Goal: Information Seeking & Learning: Learn about a topic

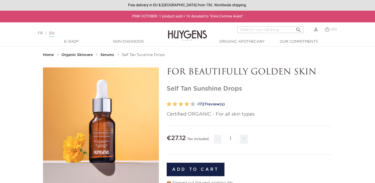
click at [186, 104] on label at bounding box center [186, 105] width 5 height 8
click at [207, 104] on span "1727" at bounding box center [202, 104] width 9 height 4
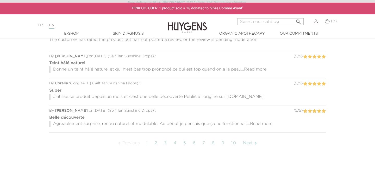
scroll to position [399, 0]
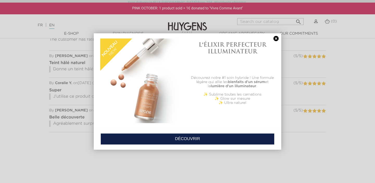
click at [276, 39] on link at bounding box center [275, 38] width 7 height 5
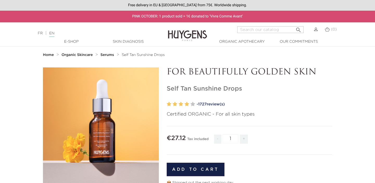
scroll to position [0, 0]
click at [216, 5] on div "Free delivery in EU & [GEOGRAPHIC_DATA] from 75€. Worldwide shipping." at bounding box center [187, 5] width 375 height 11
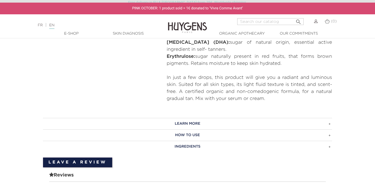
scroll to position [217, 0]
click at [313, 133] on h3 "HOW TO USE" at bounding box center [187, 134] width 289 height 11
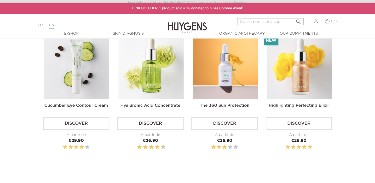
scroll to position [615, 0]
click at [298, 78] on img at bounding box center [299, 65] width 65 height 65
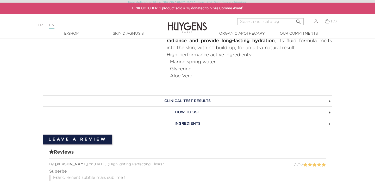
scroll to position [253, 0]
click at [330, 112] on h3 "HOW TO USE" at bounding box center [187, 111] width 289 height 11
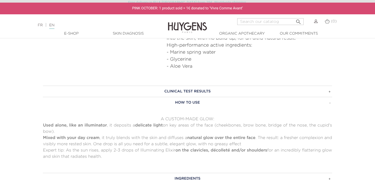
scroll to position [261, 0]
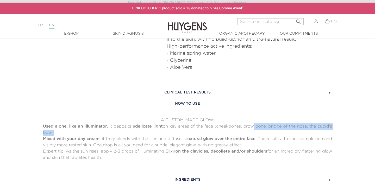
drag, startPoint x: 51, startPoint y: 132, endPoint x: 270, endPoint y: 132, distance: 219.1
click at [270, 132] on p "Used alone, like an illuminator , it deposits a delicate light on key areas of …" at bounding box center [187, 129] width 289 height 13
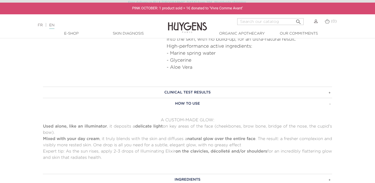
click at [325, 126] on p "Used alone, like an illuminator , it deposits a delicate light on key areas of …" at bounding box center [187, 129] width 289 height 13
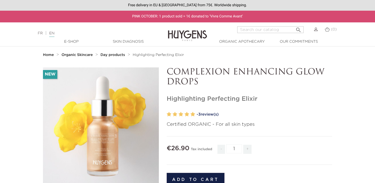
scroll to position [0, 0]
drag, startPoint x: 265, startPoint y: 95, endPoint x: 169, endPoint y: 97, distance: 96.4
drag, startPoint x: 166, startPoint y: 97, endPoint x: 278, endPoint y: 102, distance: 112.6
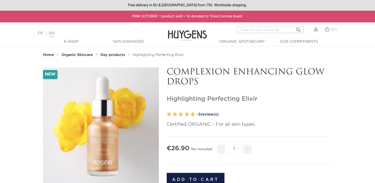
copy h1 "Highlighting Perfecting Elixir"
click at [121, 41] on link "Skin Diagnosis" at bounding box center [128, 41] width 52 height 5
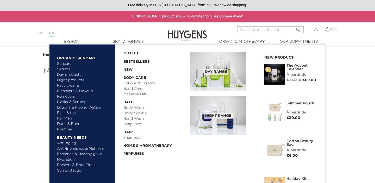
click at [132, 60] on link "Bestsellers" at bounding box center [152, 60] width 58 height 8
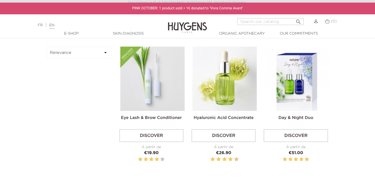
scroll to position [141, 0]
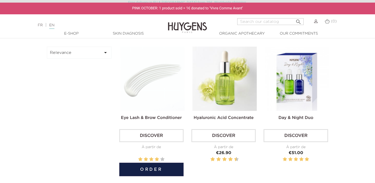
click at [140, 75] on img at bounding box center [152, 79] width 64 height 64
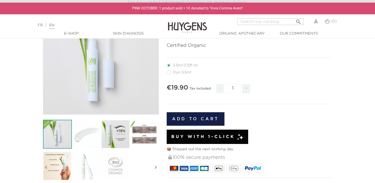
scroll to position [86, 0]
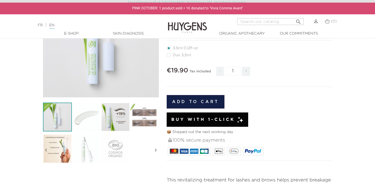
click at [116, 112] on img at bounding box center [115, 117] width 29 height 29
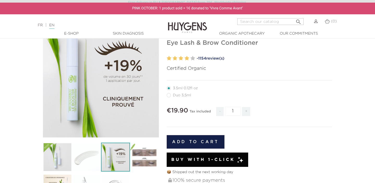
scroll to position [48, 0]
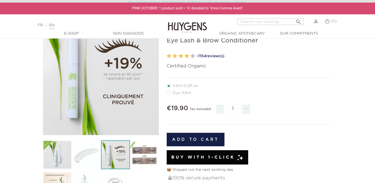
click at [152, 159] on img at bounding box center [144, 154] width 29 height 29
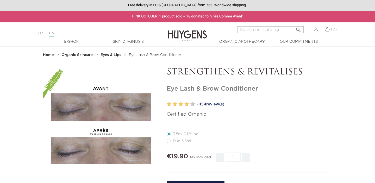
scroll to position [0, 0]
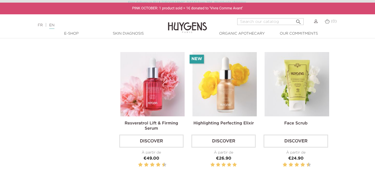
scroll to position [555, 0]
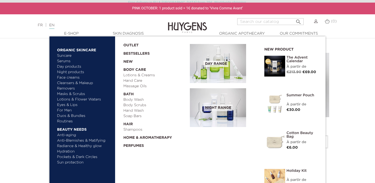
click at [129, 45] on link "OUTLET" at bounding box center [152, 44] width 58 height 8
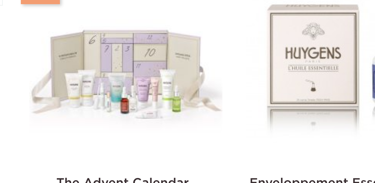
scroll to position [159, 0]
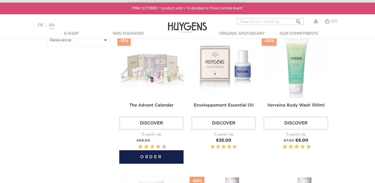
click at [147, 77] on img at bounding box center [152, 66] width 64 height 64
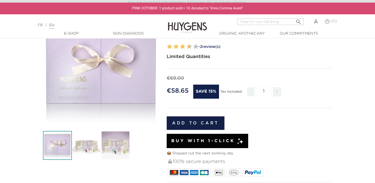
scroll to position [70, 0]
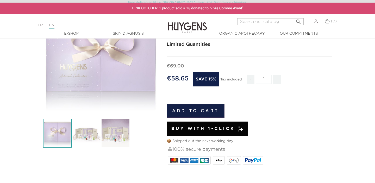
click at [85, 134] on img at bounding box center [86, 133] width 29 height 29
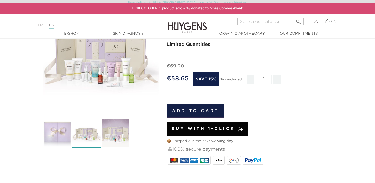
click at [116, 133] on img at bounding box center [115, 133] width 29 height 29
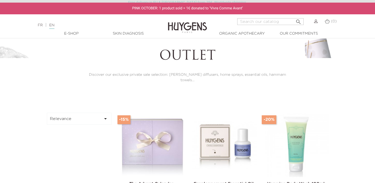
scroll to position [81, 0]
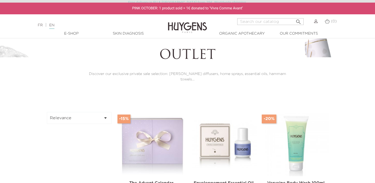
click at [104, 115] on icon "" at bounding box center [105, 118] width 6 height 6
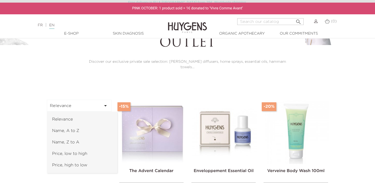
scroll to position [98, 0]
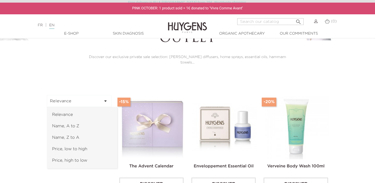
click at [86, 146] on link "Price, low to high" at bounding box center [82, 149] width 70 height 11
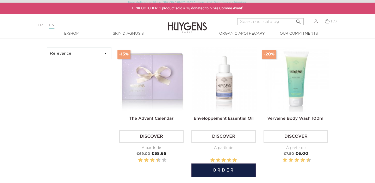
scroll to position [148, 0]
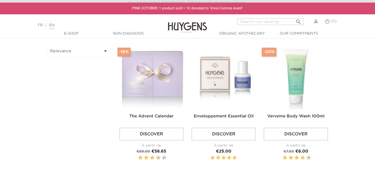
click at [106, 48] on icon "" at bounding box center [105, 51] width 6 height 6
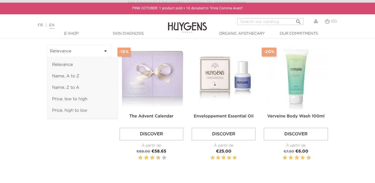
click at [81, 95] on link "Price, low to high" at bounding box center [82, 99] width 70 height 11
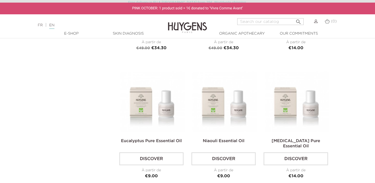
scroll to position [1194, 0]
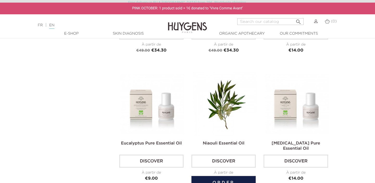
click at [218, 98] on img at bounding box center [225, 104] width 64 height 64
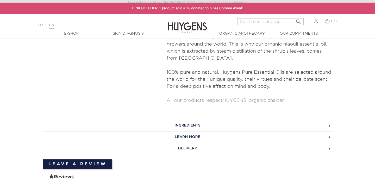
scroll to position [235, 0]
click at [222, 137] on h3 "LEARN MORE" at bounding box center [187, 136] width 289 height 11
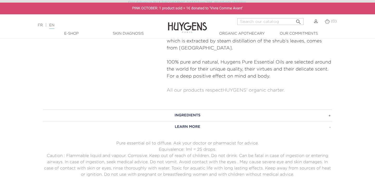
scroll to position [248, 0]
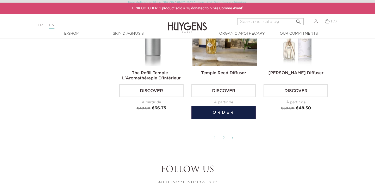
scroll to position [1283, 0]
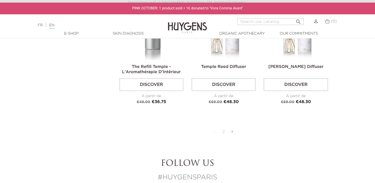
click at [225, 128] on link "2" at bounding box center [224, 132] width 8 height 9
click at [223, 128] on link "2" at bounding box center [224, 132] width 8 height 9
click at [224, 128] on link "2" at bounding box center [224, 132] width 8 height 9
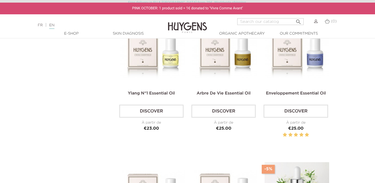
scroll to position [579, 0]
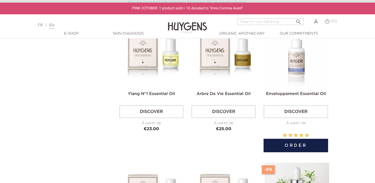
click at [297, 62] on img at bounding box center [297, 55] width 64 height 64
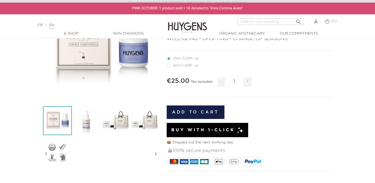
scroll to position [82, 0]
click at [144, 127] on img at bounding box center [144, 120] width 29 height 29
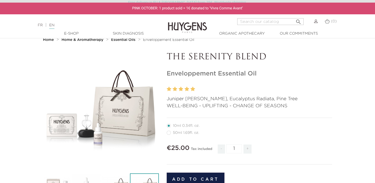
scroll to position [15, 0]
click at [101, 107] on icon "" at bounding box center [101, 111] width 26 height 26
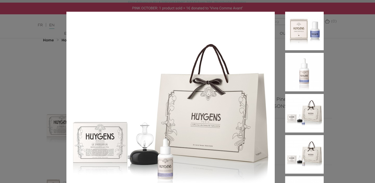
click at [301, 67] on img at bounding box center [304, 72] width 39 height 39
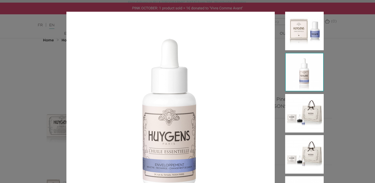
click at [301, 95] on img at bounding box center [304, 113] width 39 height 39
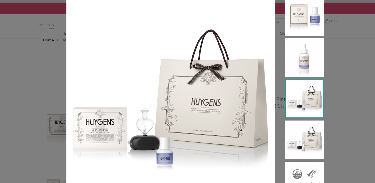
click at [303, 141] on img at bounding box center [304, 140] width 39 height 39
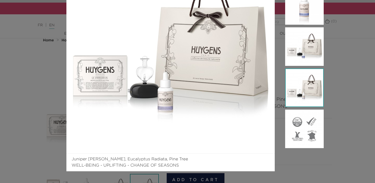
click at [303, 141] on img at bounding box center [304, 129] width 39 height 39
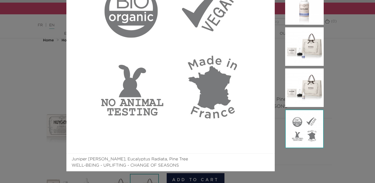
click at [305, 104] on img at bounding box center [304, 88] width 39 height 39
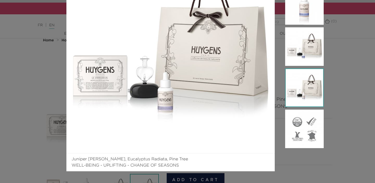
click at [309, 82] on img at bounding box center [304, 88] width 39 height 39
click at [347, 123] on div "Juniper Berry, Eucalyptus Radiata, Pine Tree WELL-BEING - UPLIFTING - CHANGE OF…" at bounding box center [187, 91] width 375 height 183
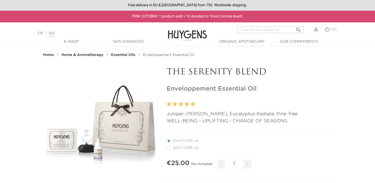
scroll to position [0, 0]
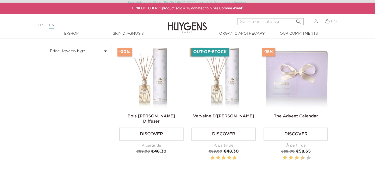
scroll to position [98, 0]
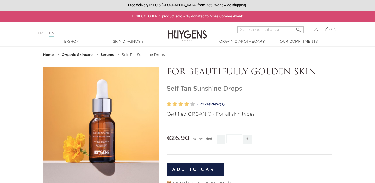
drag, startPoint x: 242, startPoint y: 88, endPoint x: 166, endPoint y: 87, distance: 75.8
copy h1 "Self Tan Sunshine Drops"
